Goal: Find specific page/section: Find specific page/section

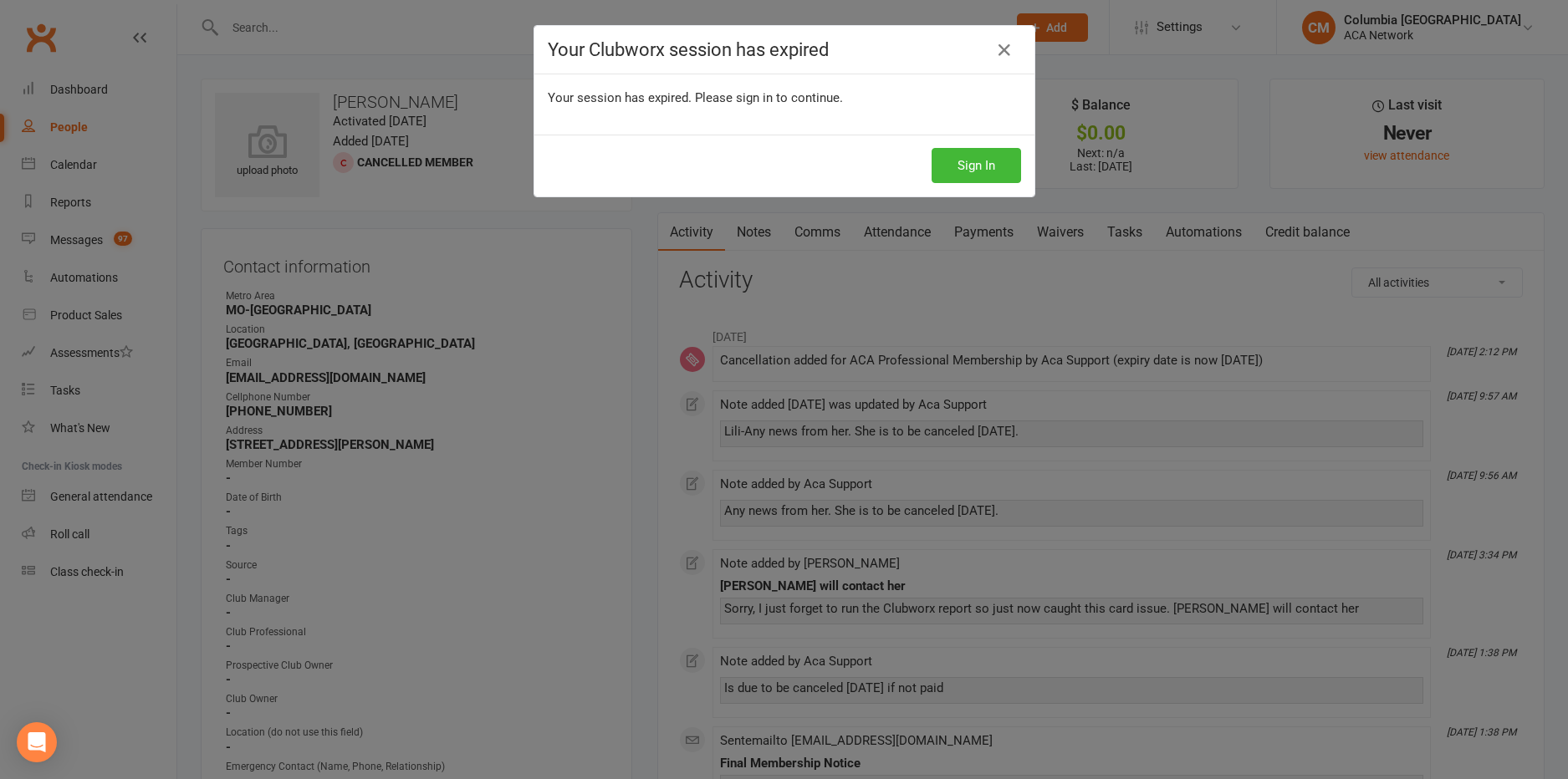
drag, startPoint x: 1005, startPoint y: 50, endPoint x: 972, endPoint y: 71, distance: 39.1
click at [1004, 51] on icon at bounding box center [1004, 50] width 20 height 20
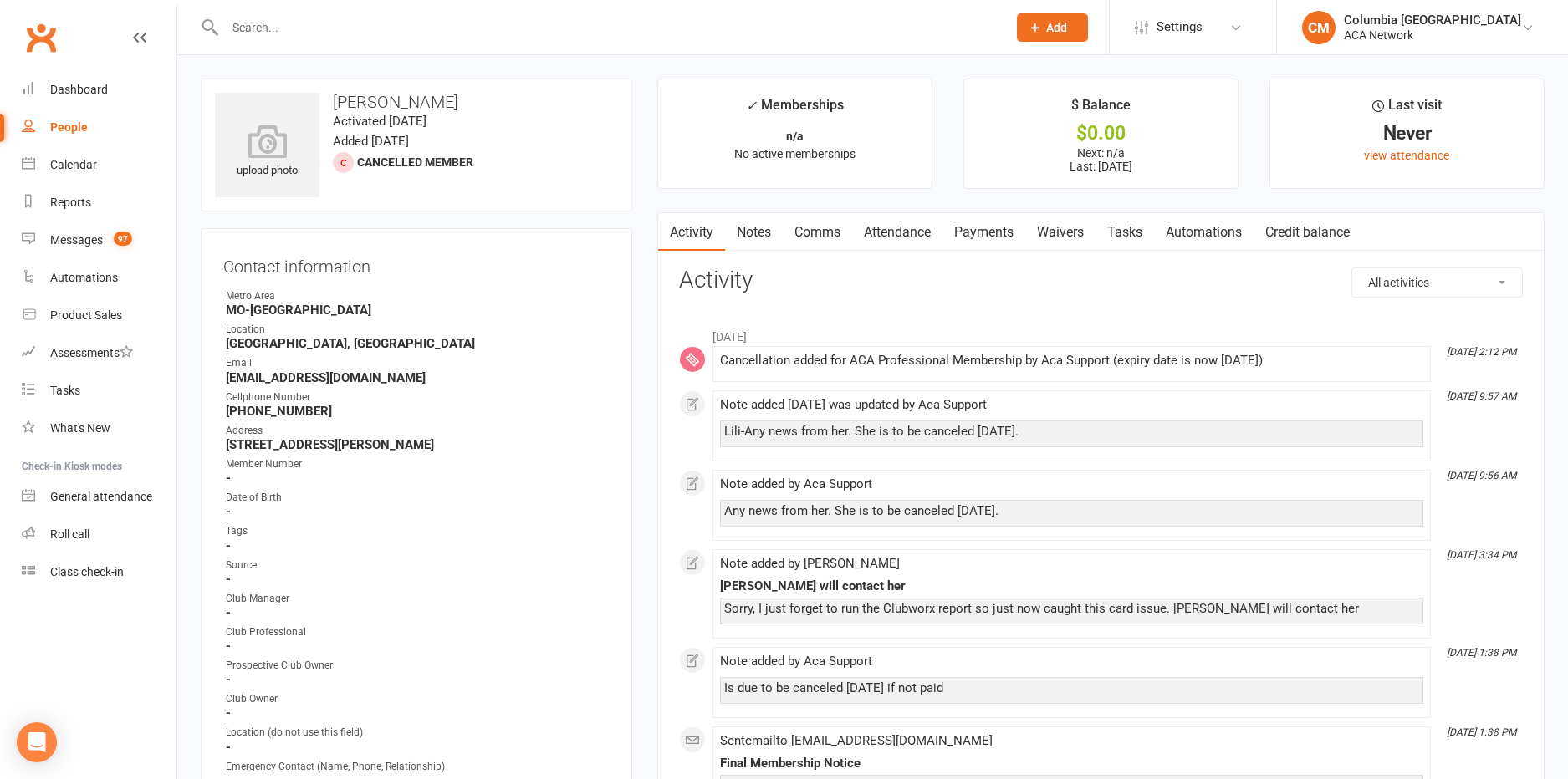
click at [641, 30] on input "text" at bounding box center [607, 27] width 776 height 24
paste input "[PERSON_NAME]"
type input "[PERSON_NAME]"
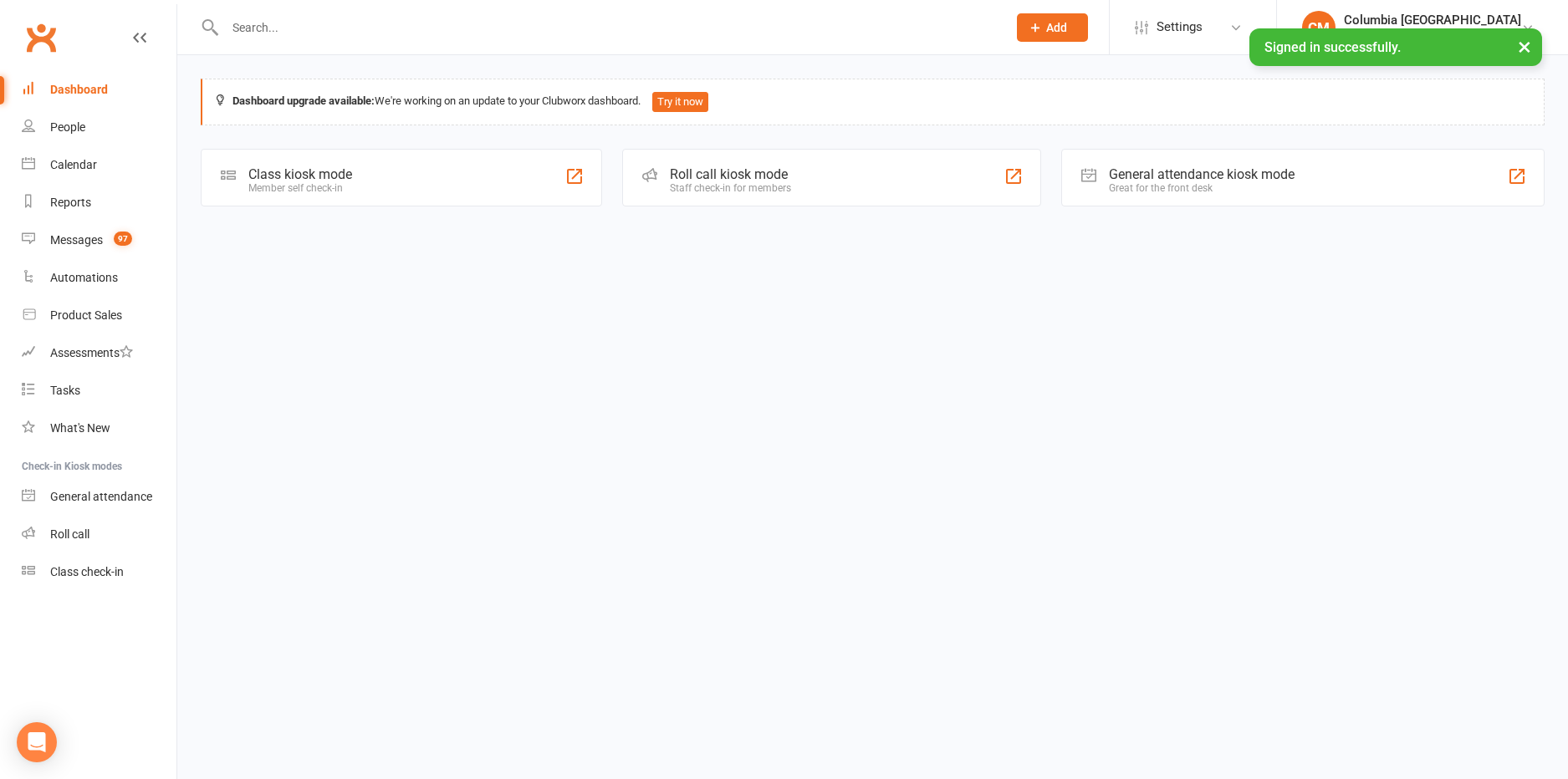
click at [529, 28] on input "text" at bounding box center [607, 27] width 776 height 24
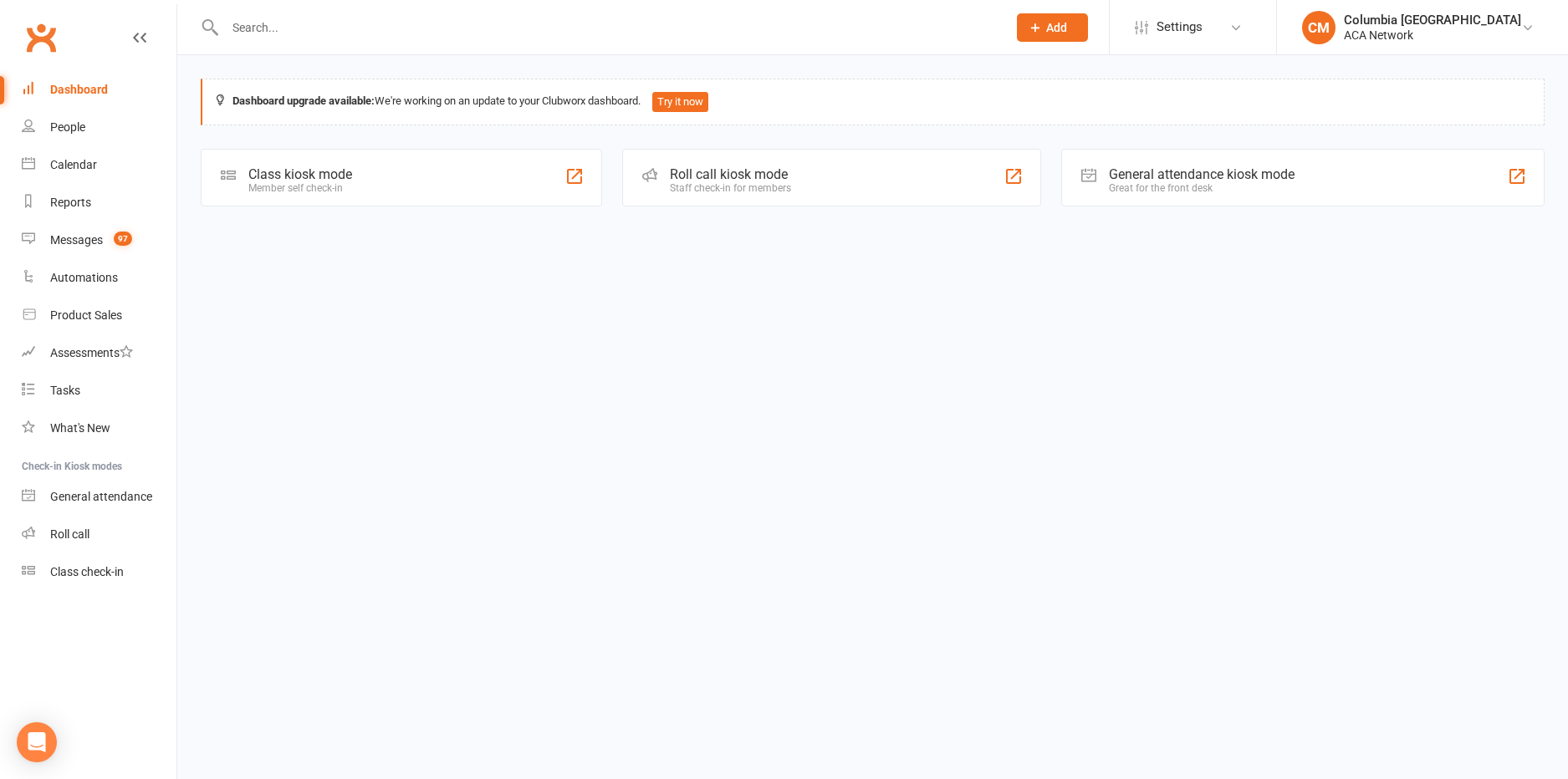
paste input "[PERSON_NAME]"
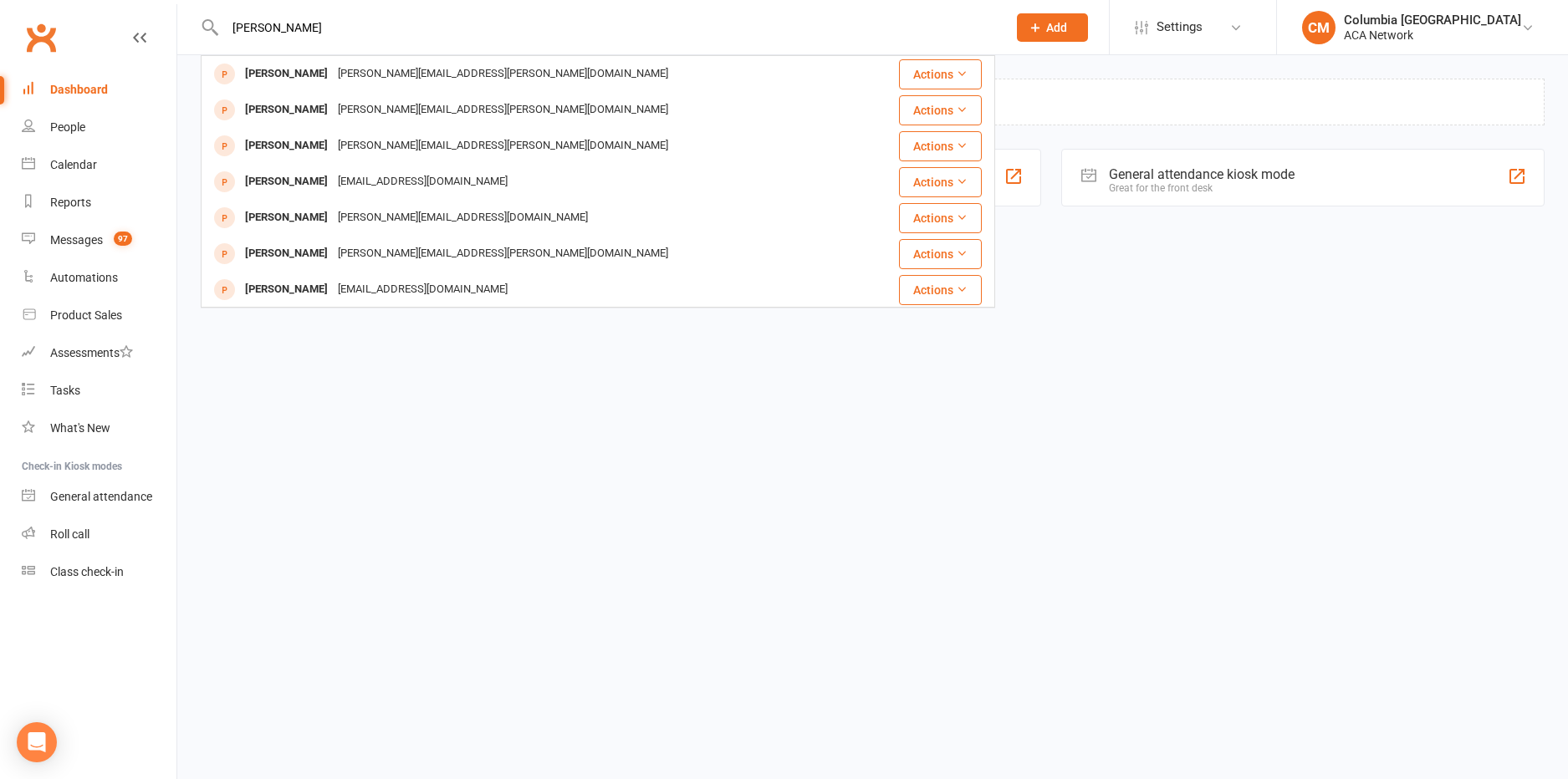
type input "[PERSON_NAME]"
click at [530, 73] on div "[PERSON_NAME] [PERSON_NAME][EMAIL_ADDRESS][PERSON_NAME][DOMAIN_NAME]" at bounding box center [532, 73] width 660 height 34
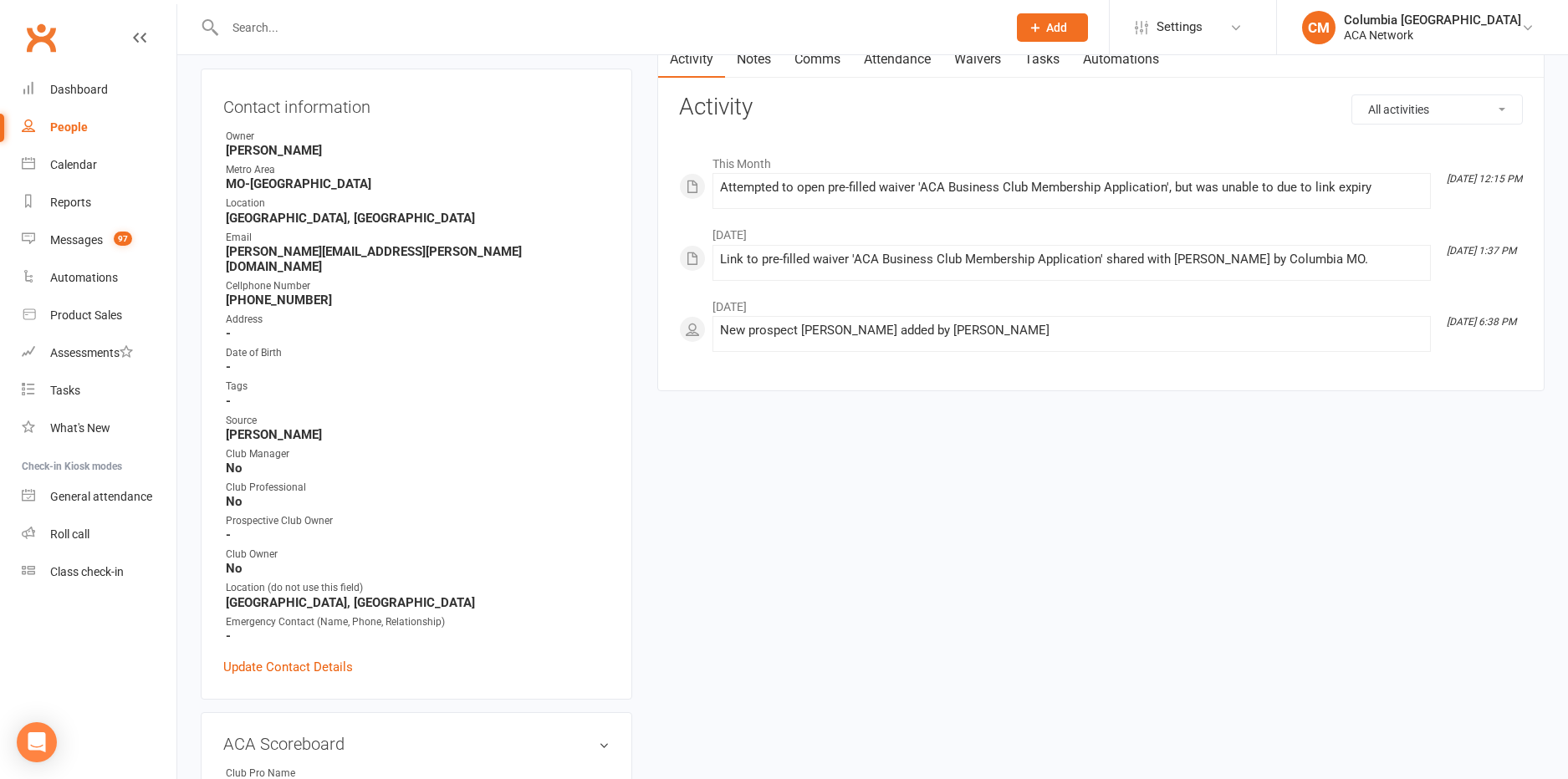
scroll to position [154, 0]
